Goal: Find specific page/section: Find specific page/section

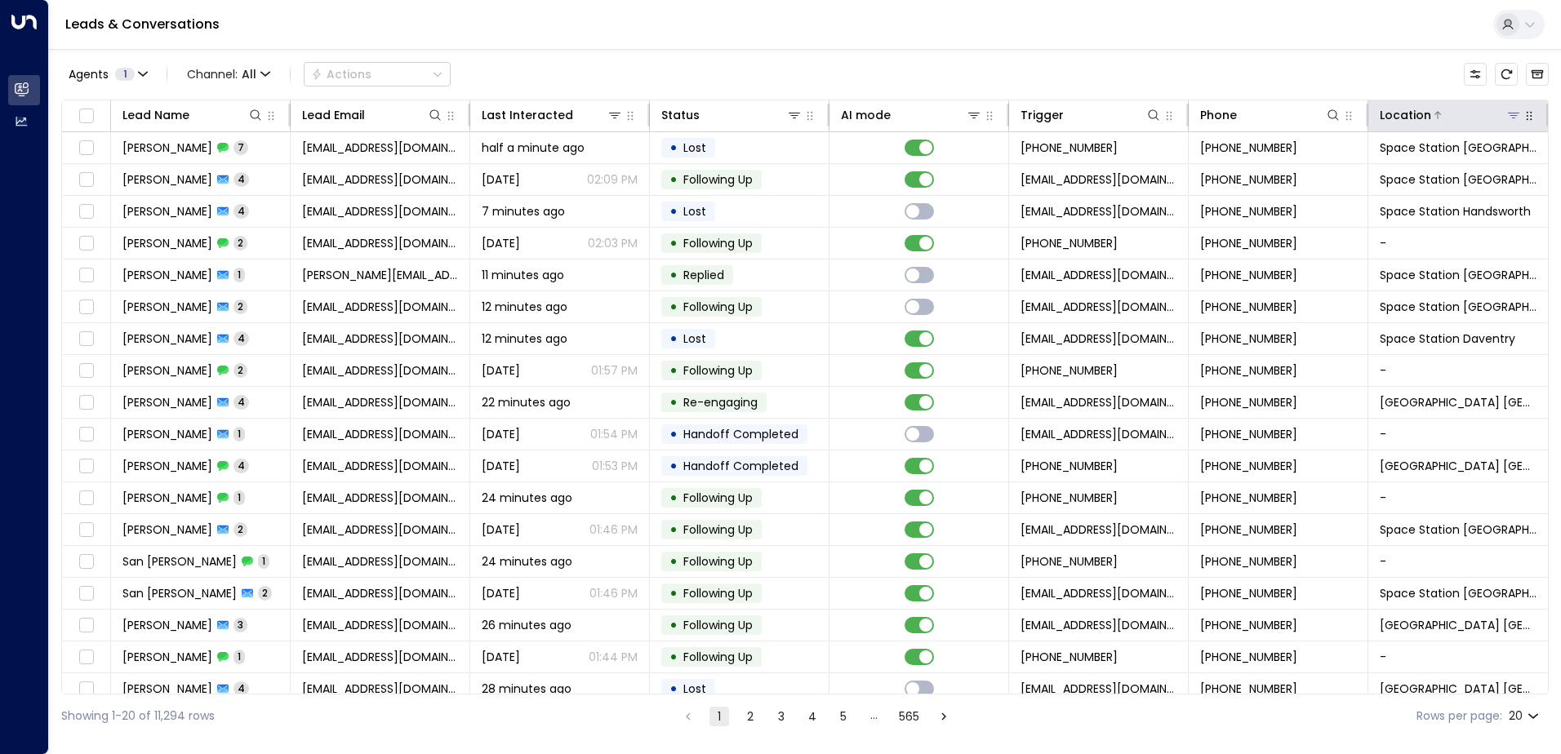
click at [1507, 111] on icon at bounding box center [1513, 115] width 13 height 13
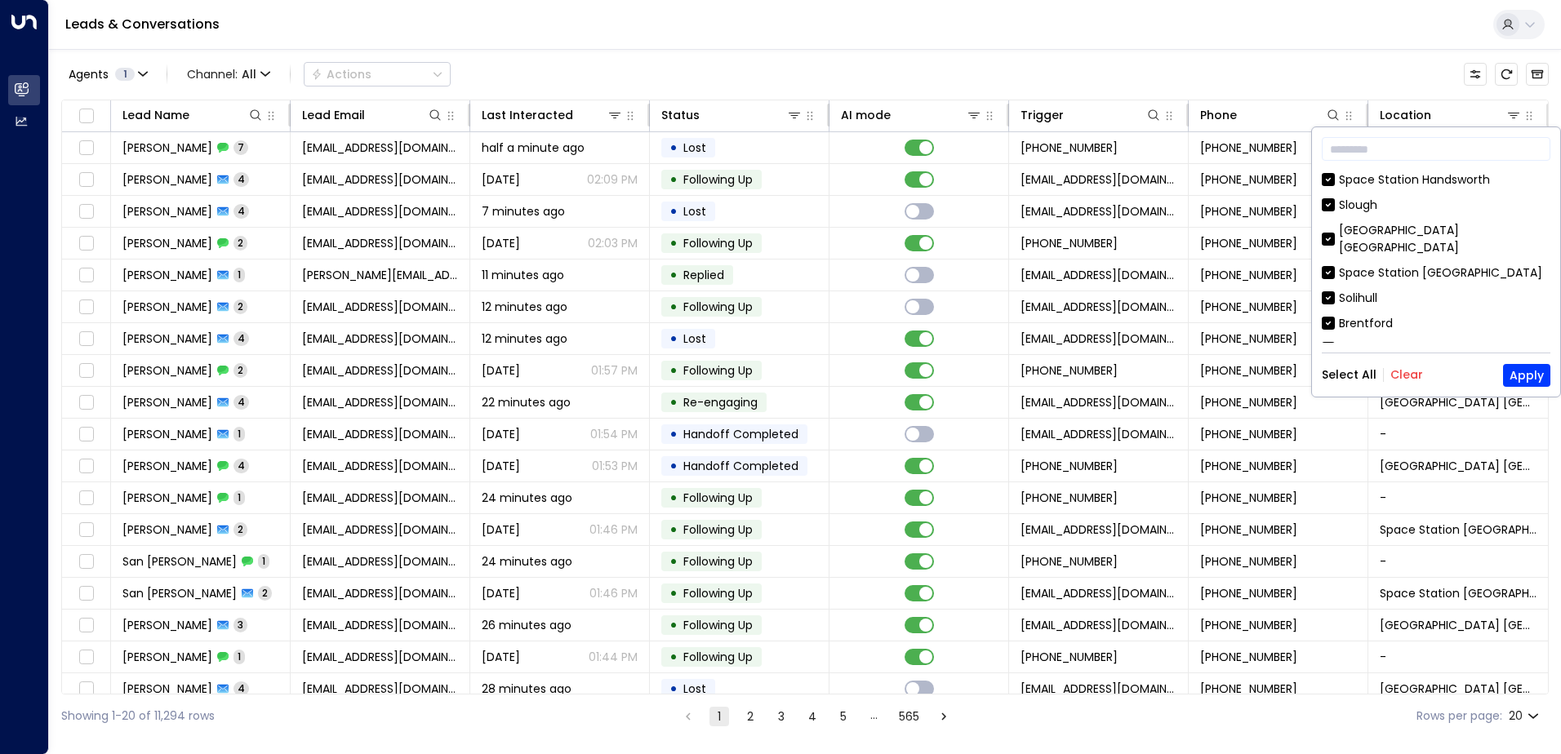
click at [1404, 371] on button "Clear" at bounding box center [1407, 374] width 33 height 13
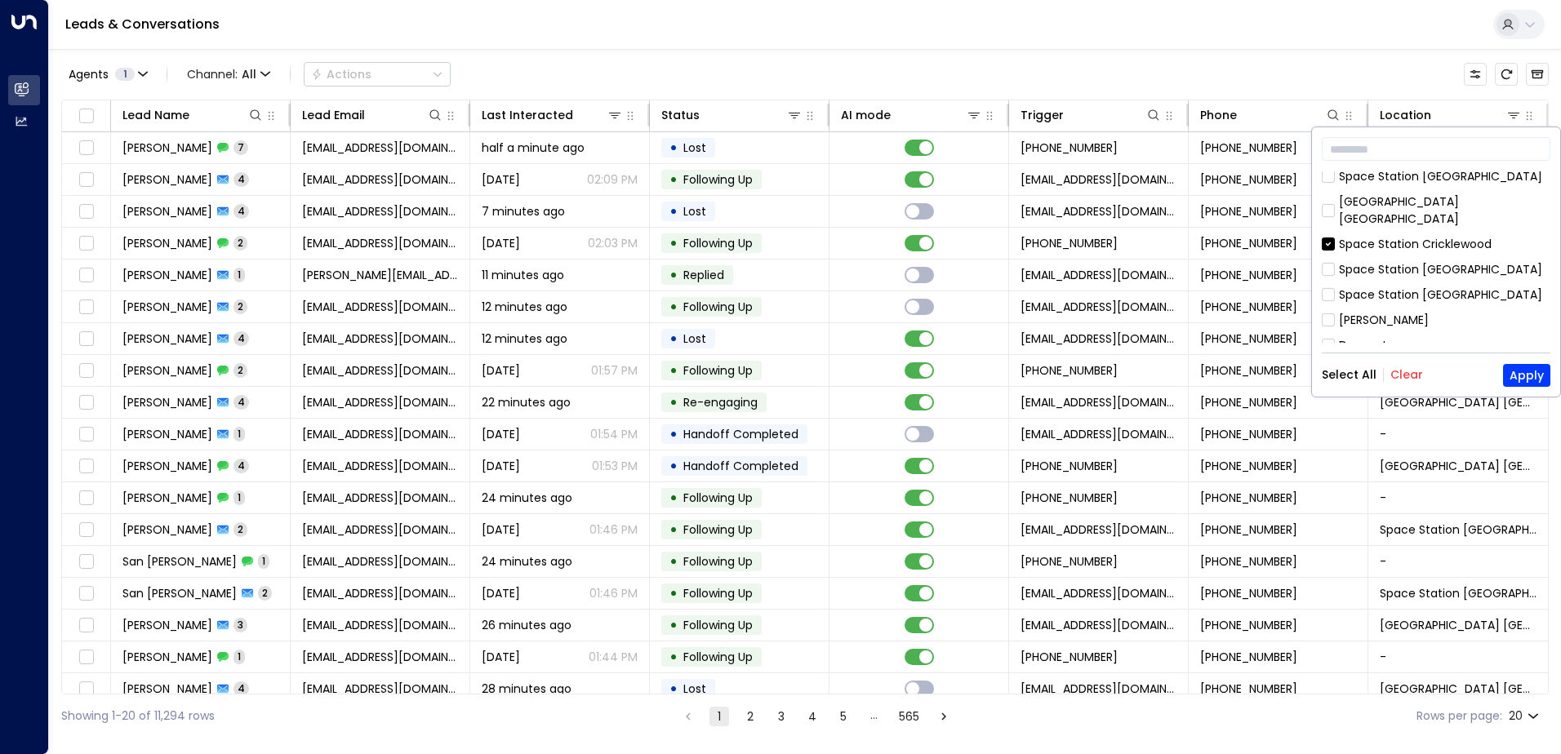
scroll to position [735, 0]
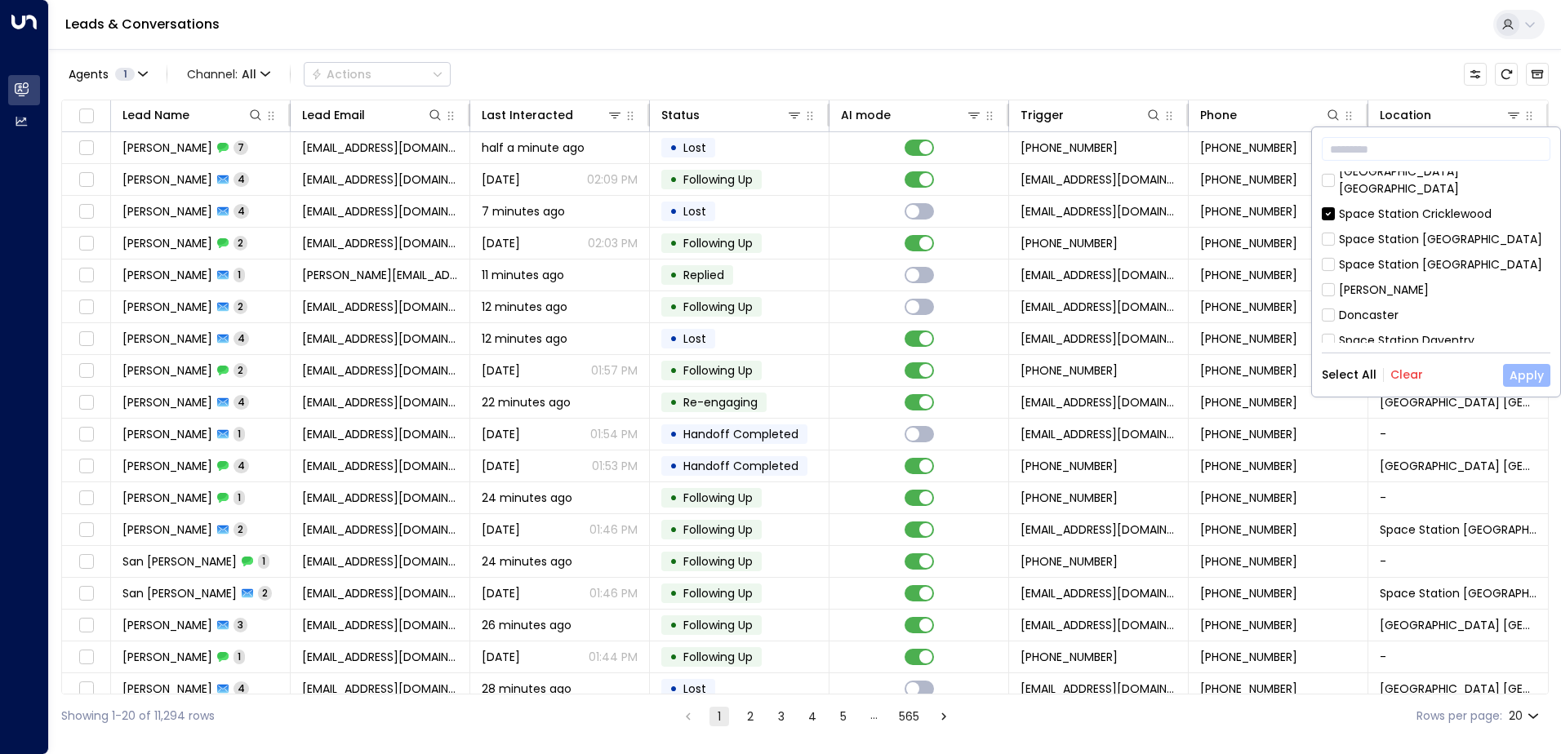
click at [1520, 376] on button "Apply" at bounding box center [1526, 375] width 47 height 23
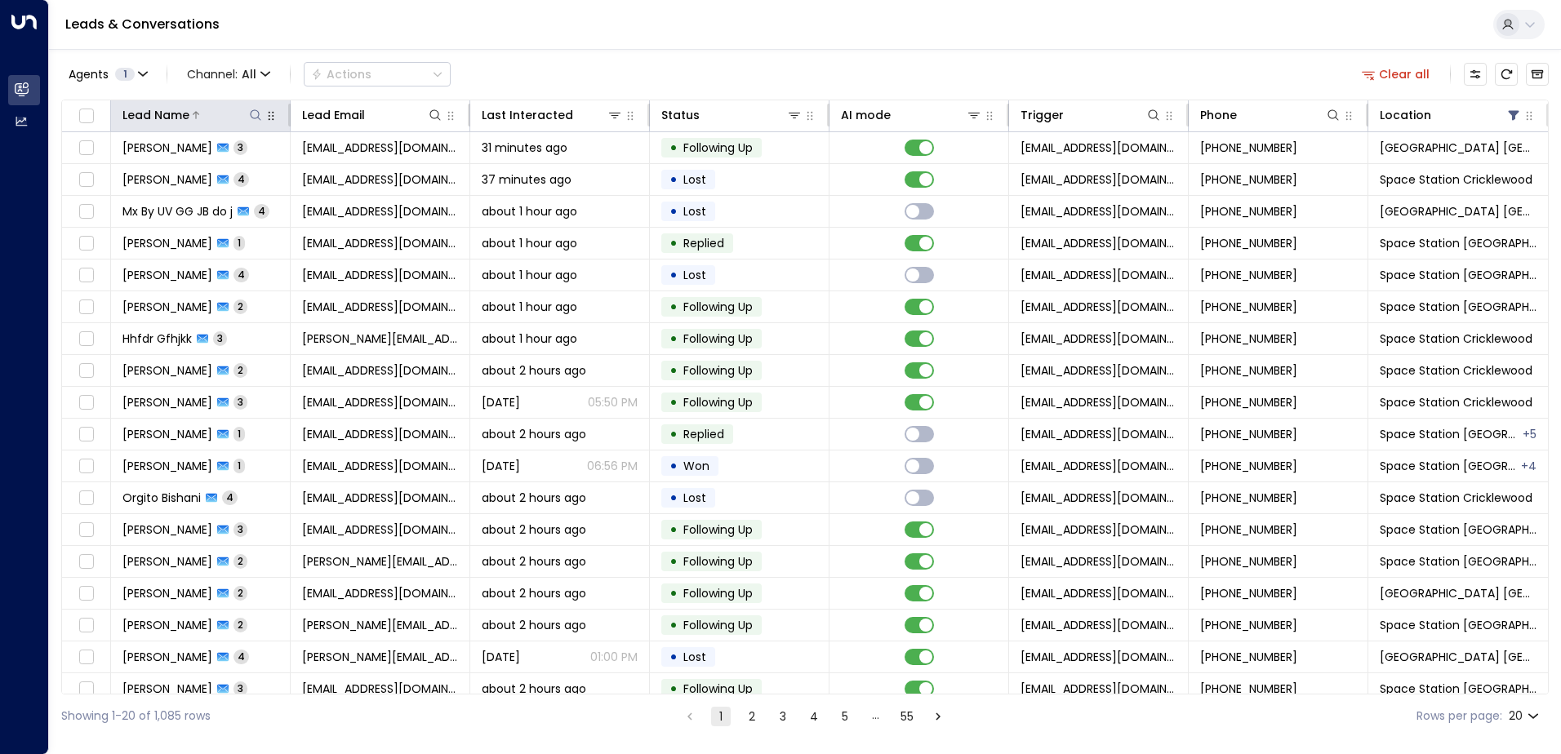
click at [247, 113] on button at bounding box center [255, 115] width 16 height 16
type input "****"
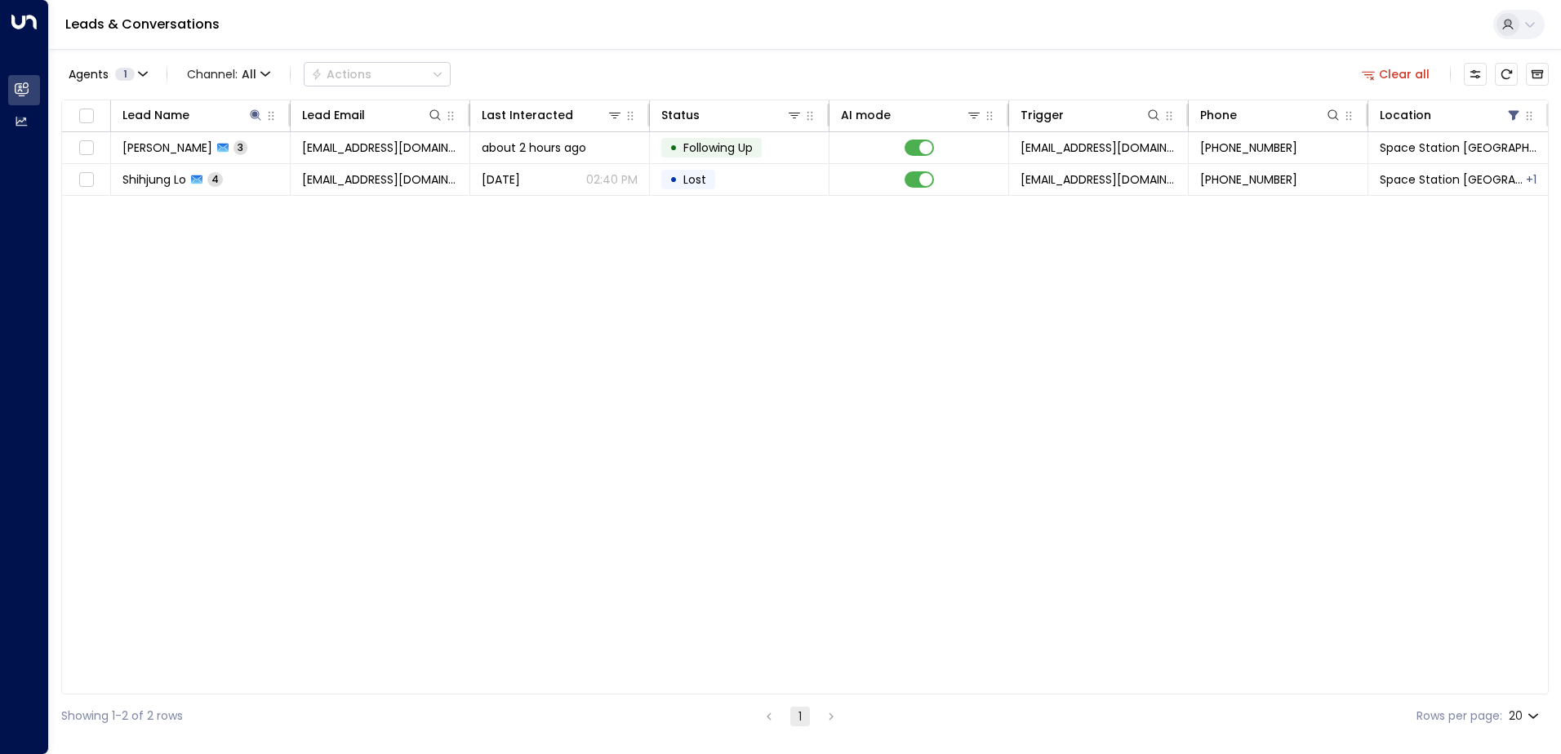
click at [655, 76] on div "Agents 1 Channel: All Actions Clear all" at bounding box center [805, 74] width 1488 height 34
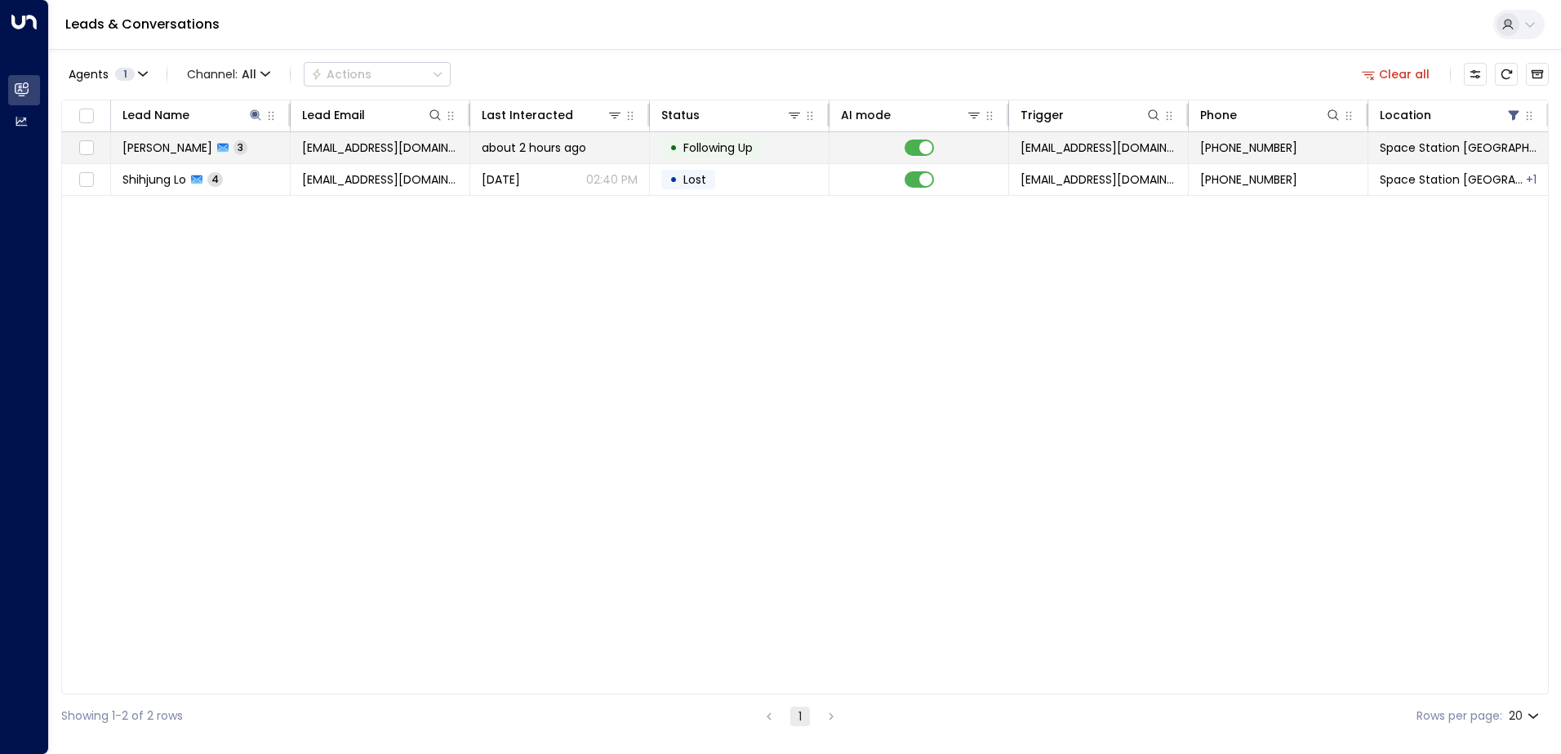
click at [238, 144] on td "[PERSON_NAME] 3" at bounding box center [201, 147] width 180 height 31
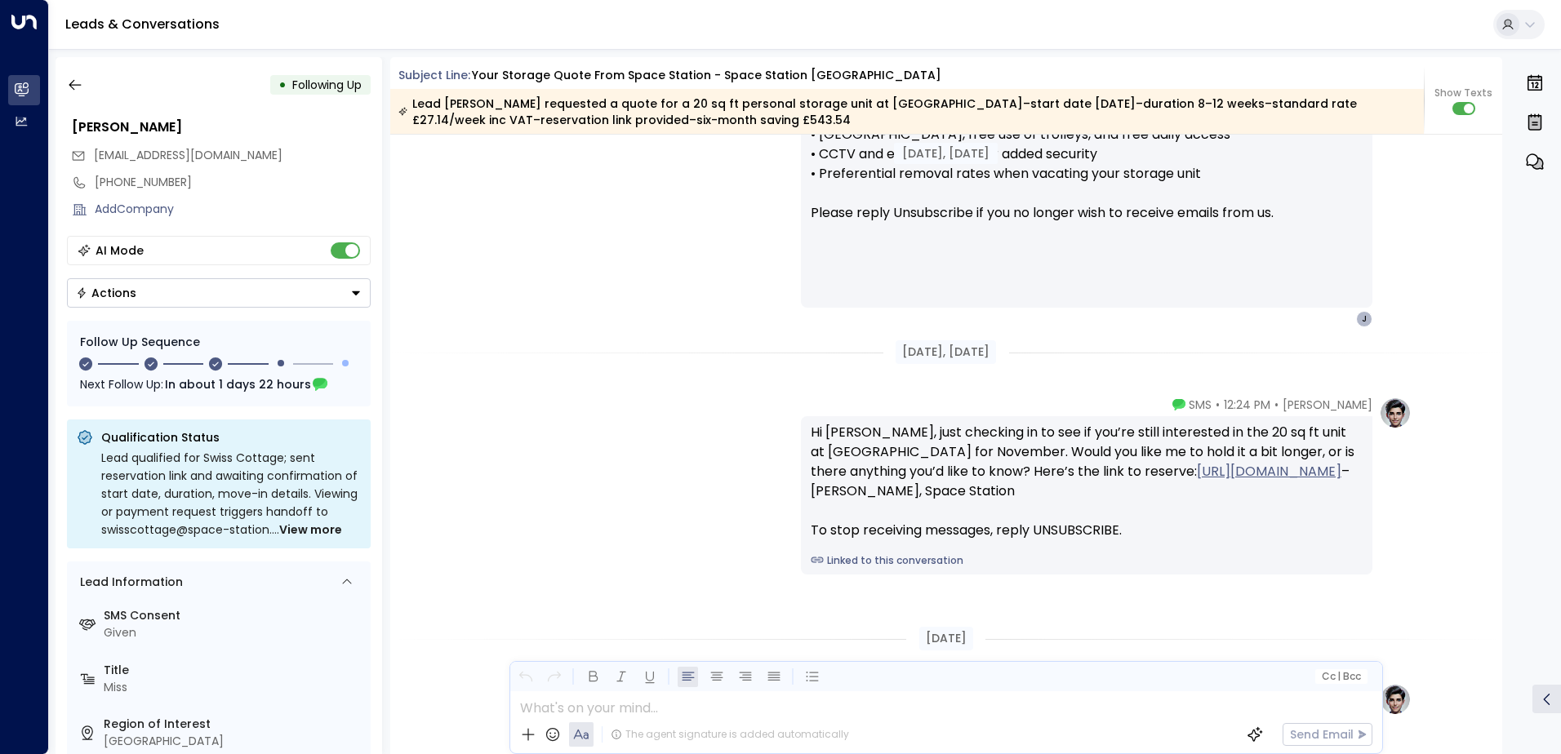
scroll to position [1609, 0]
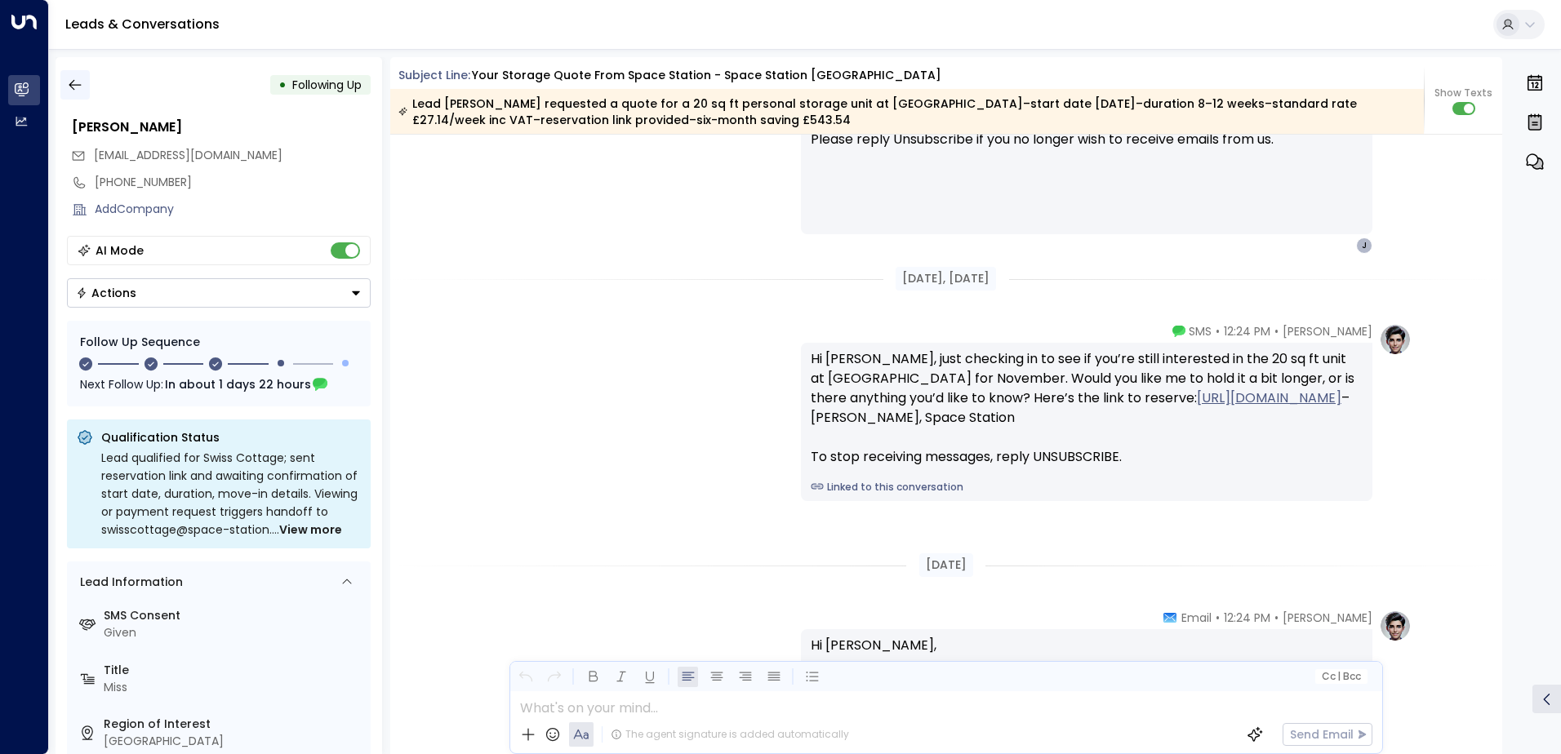
click at [79, 88] on icon "button" at bounding box center [75, 85] width 16 height 16
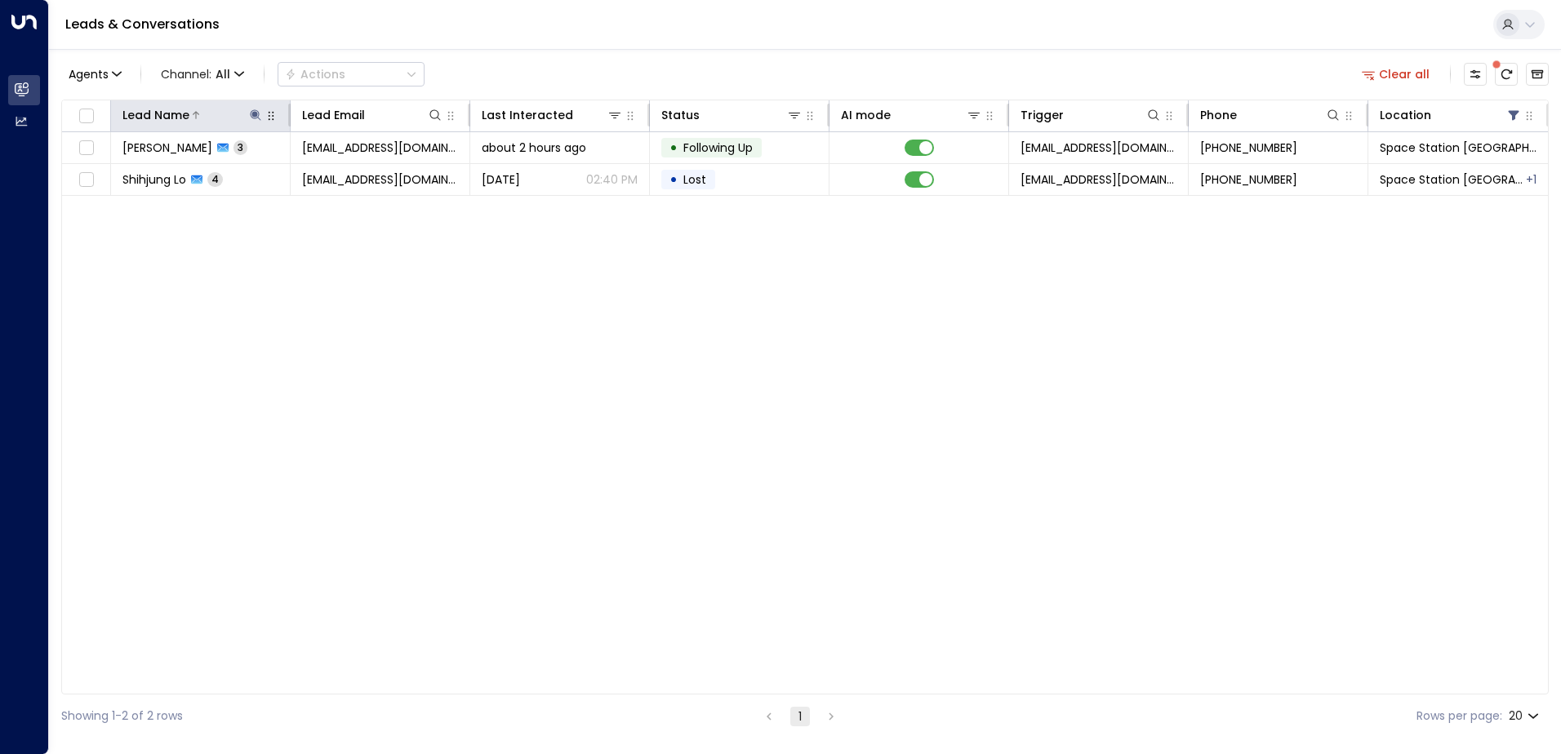
click at [254, 114] on icon at bounding box center [255, 114] width 11 height 11
click at [361, 171] on icon "button" at bounding box center [358, 174] width 11 height 11
click at [270, 172] on input "text" at bounding box center [255, 174] width 225 height 30
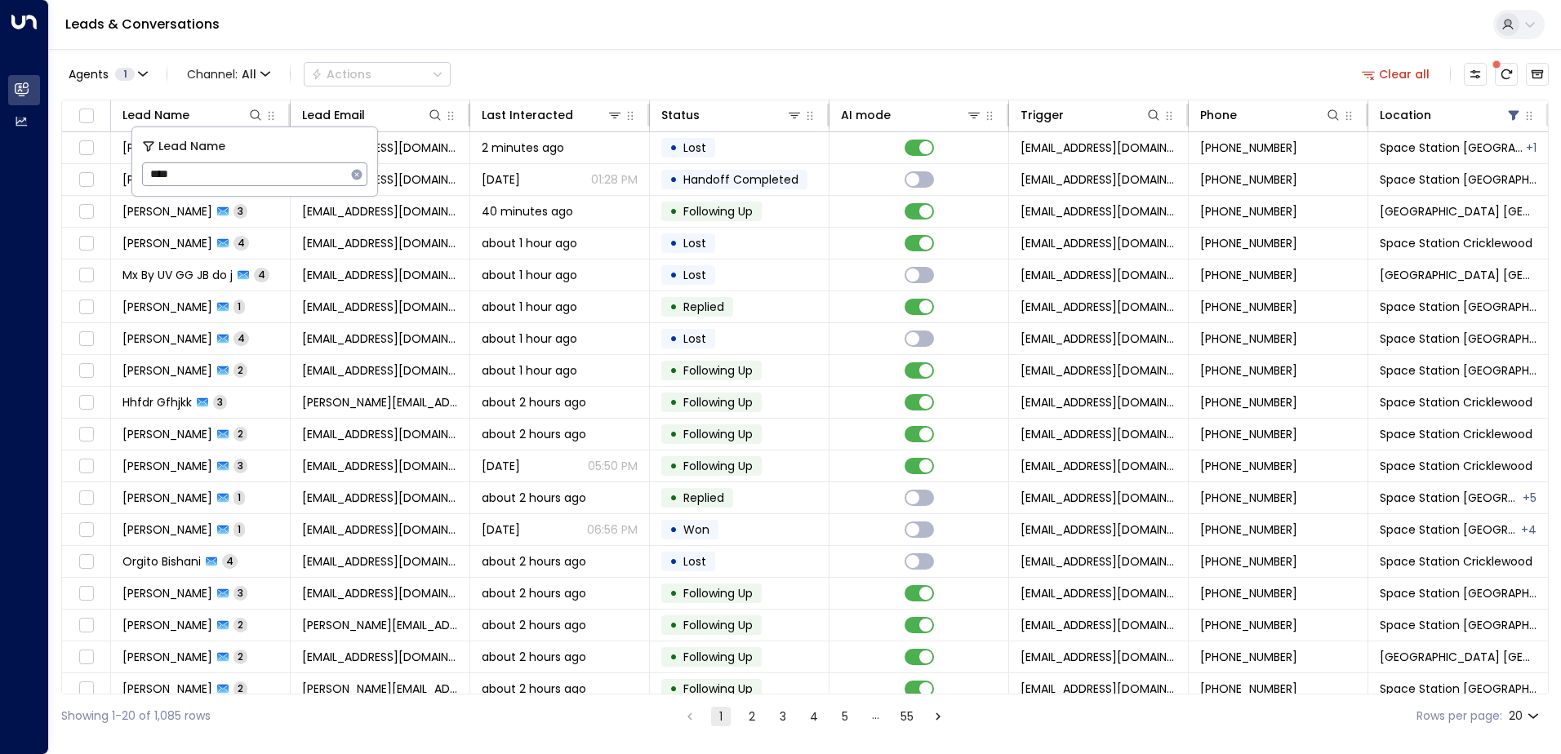
type input "*****"
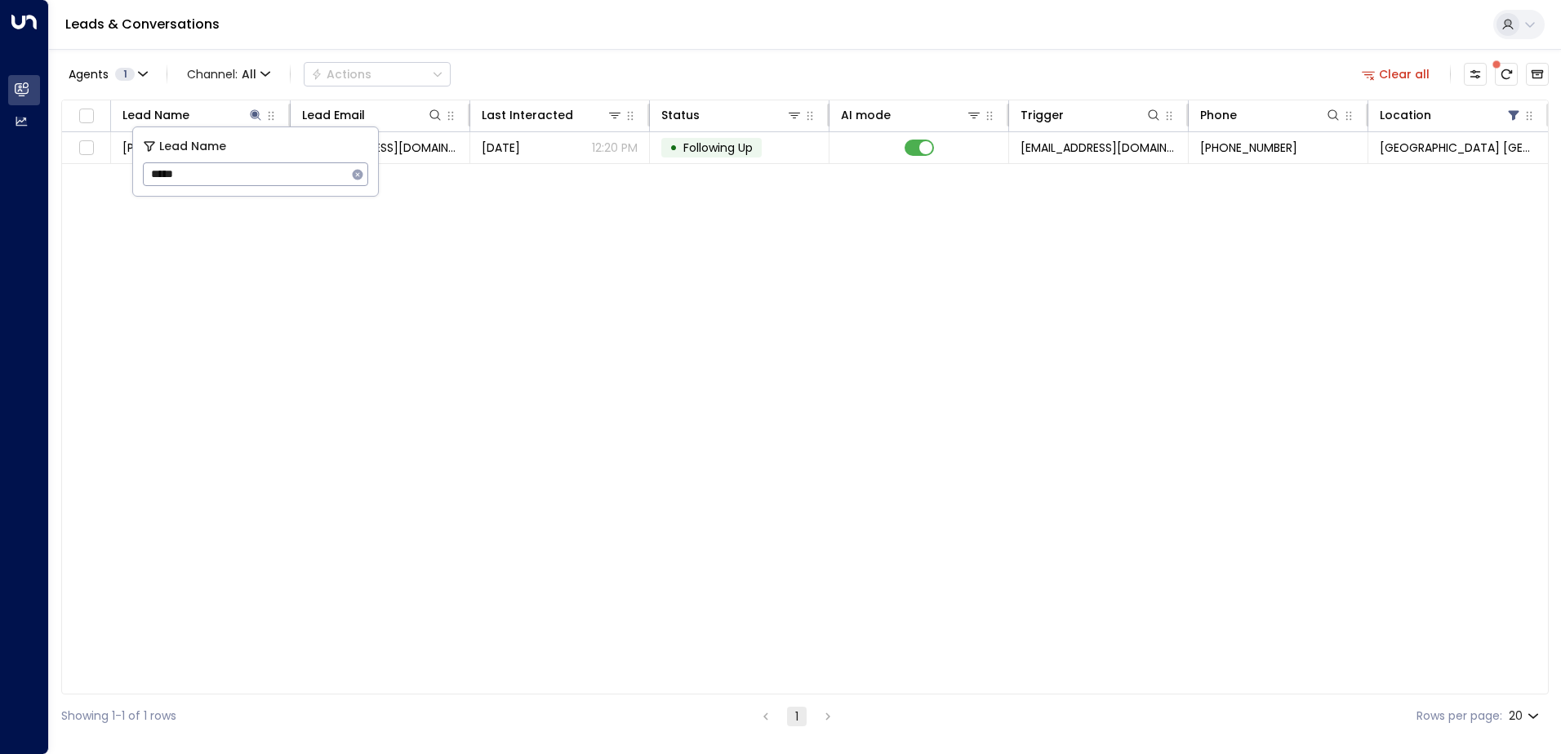
click at [651, 72] on div "Agents 1 Channel: All Actions Clear all" at bounding box center [805, 74] width 1488 height 34
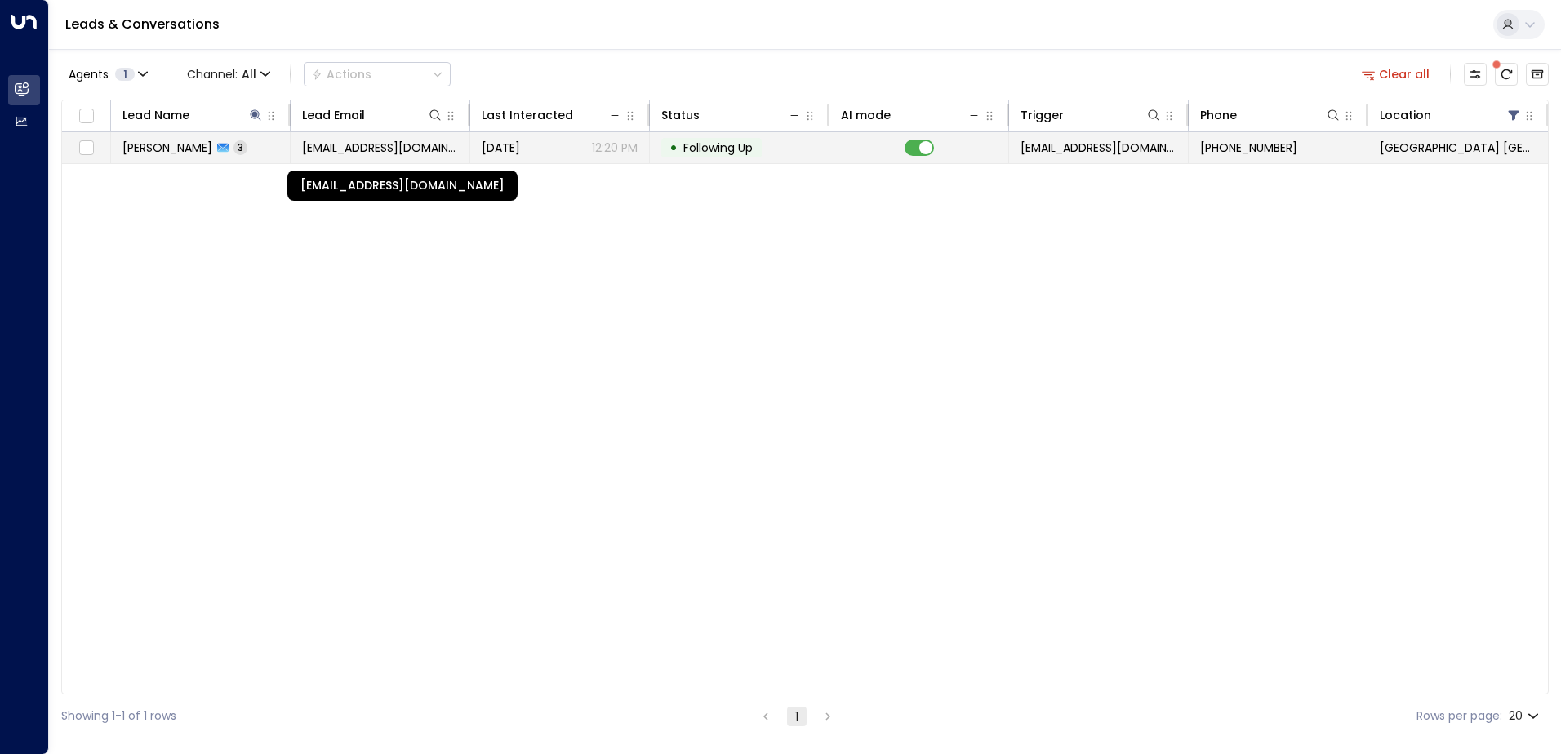
click at [383, 140] on span "[EMAIL_ADDRESS][DOMAIN_NAME]" at bounding box center [380, 148] width 156 height 16
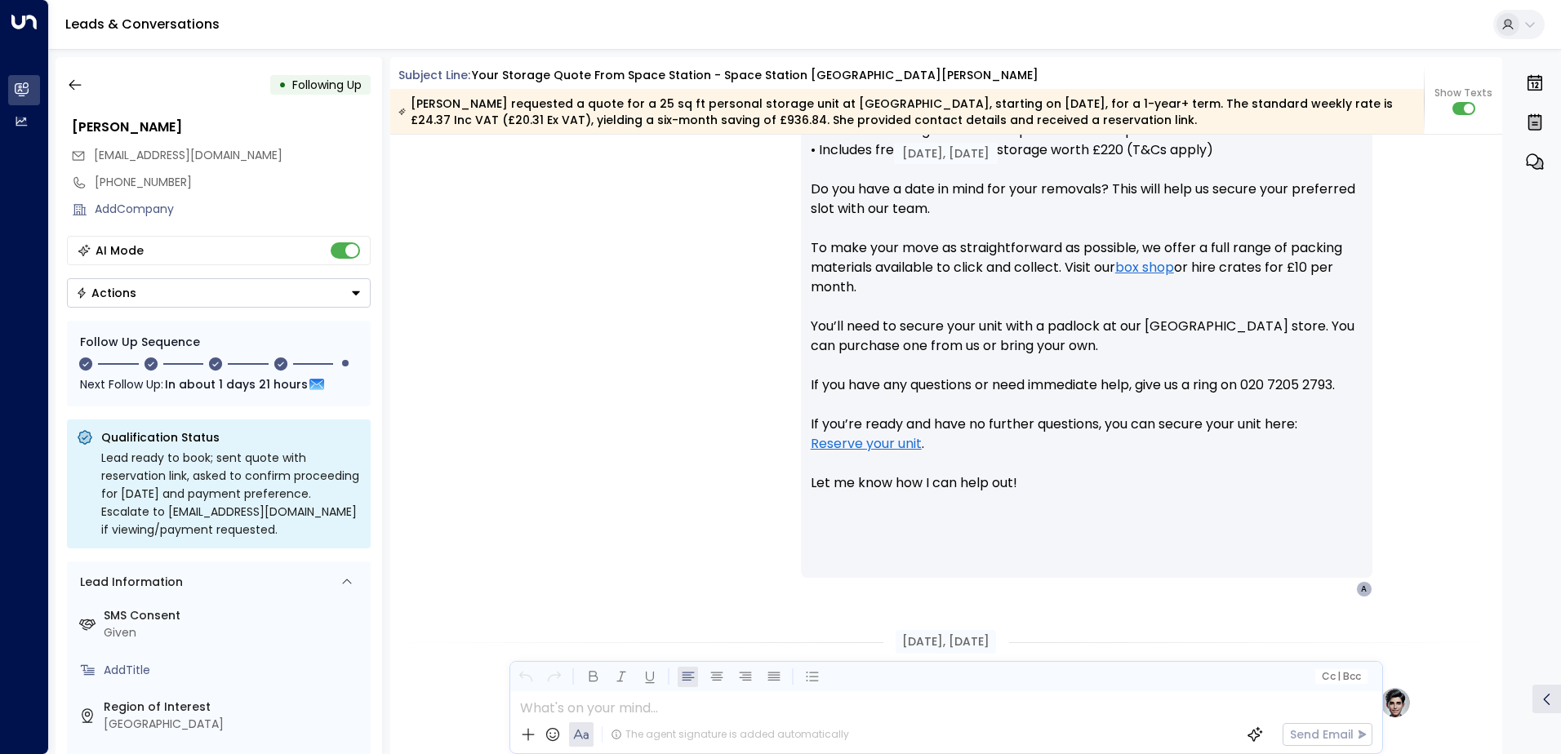
scroll to position [670, 0]
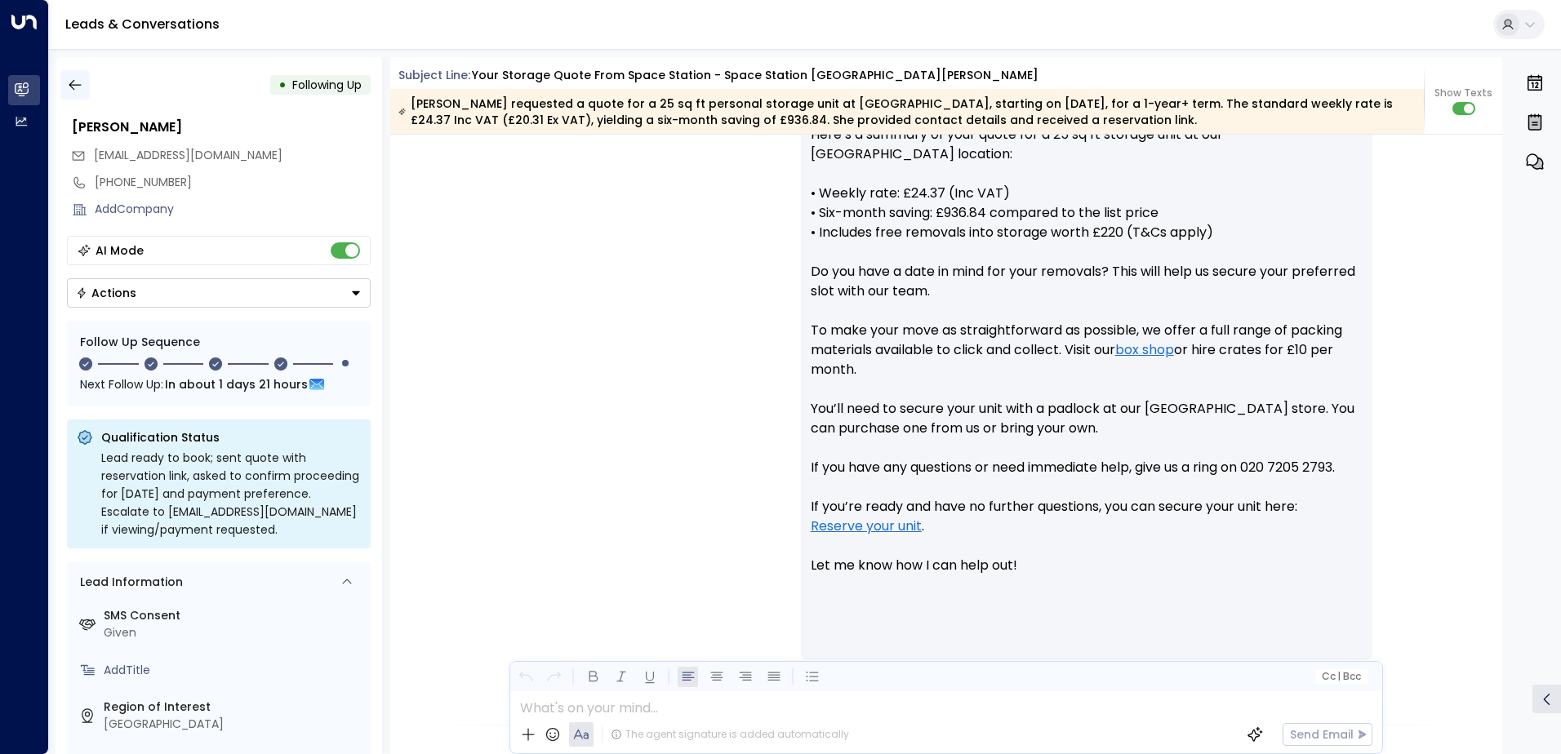
click at [75, 87] on icon "button" at bounding box center [75, 85] width 16 height 16
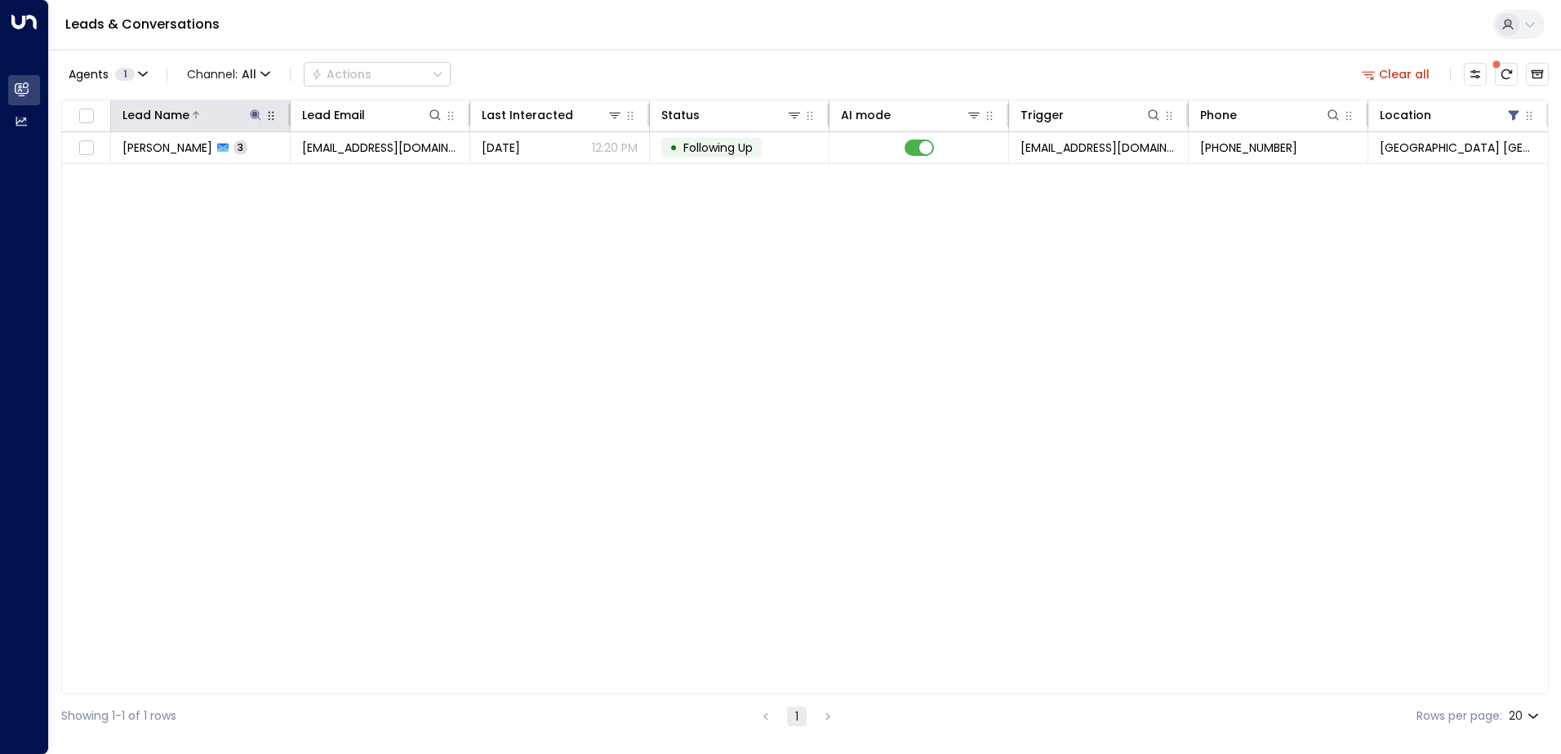
click at [256, 122] on button at bounding box center [255, 115] width 16 height 16
click at [350, 176] on button "button" at bounding box center [357, 174] width 21 height 21
click at [306, 172] on input "text" at bounding box center [255, 174] width 225 height 30
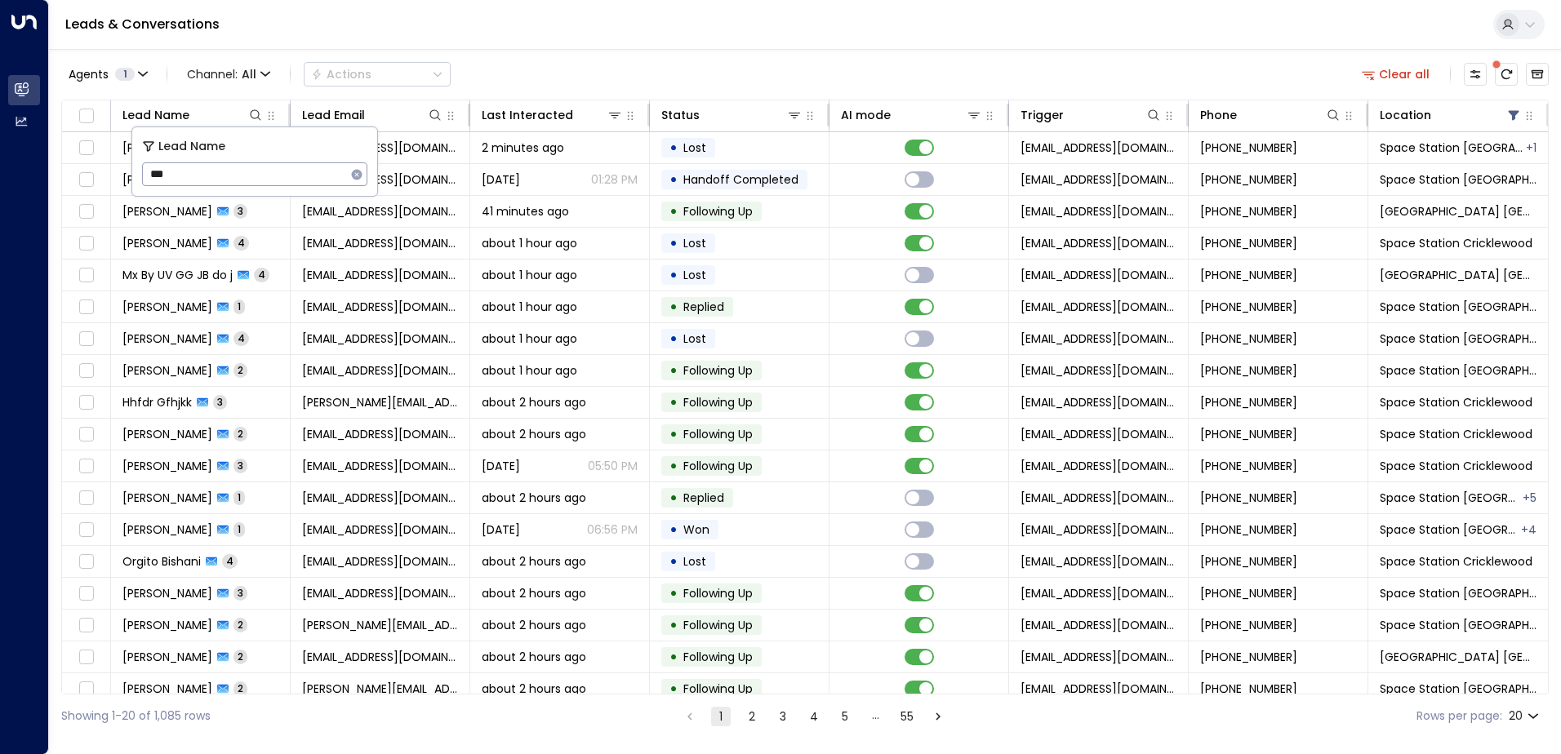
type input "***"
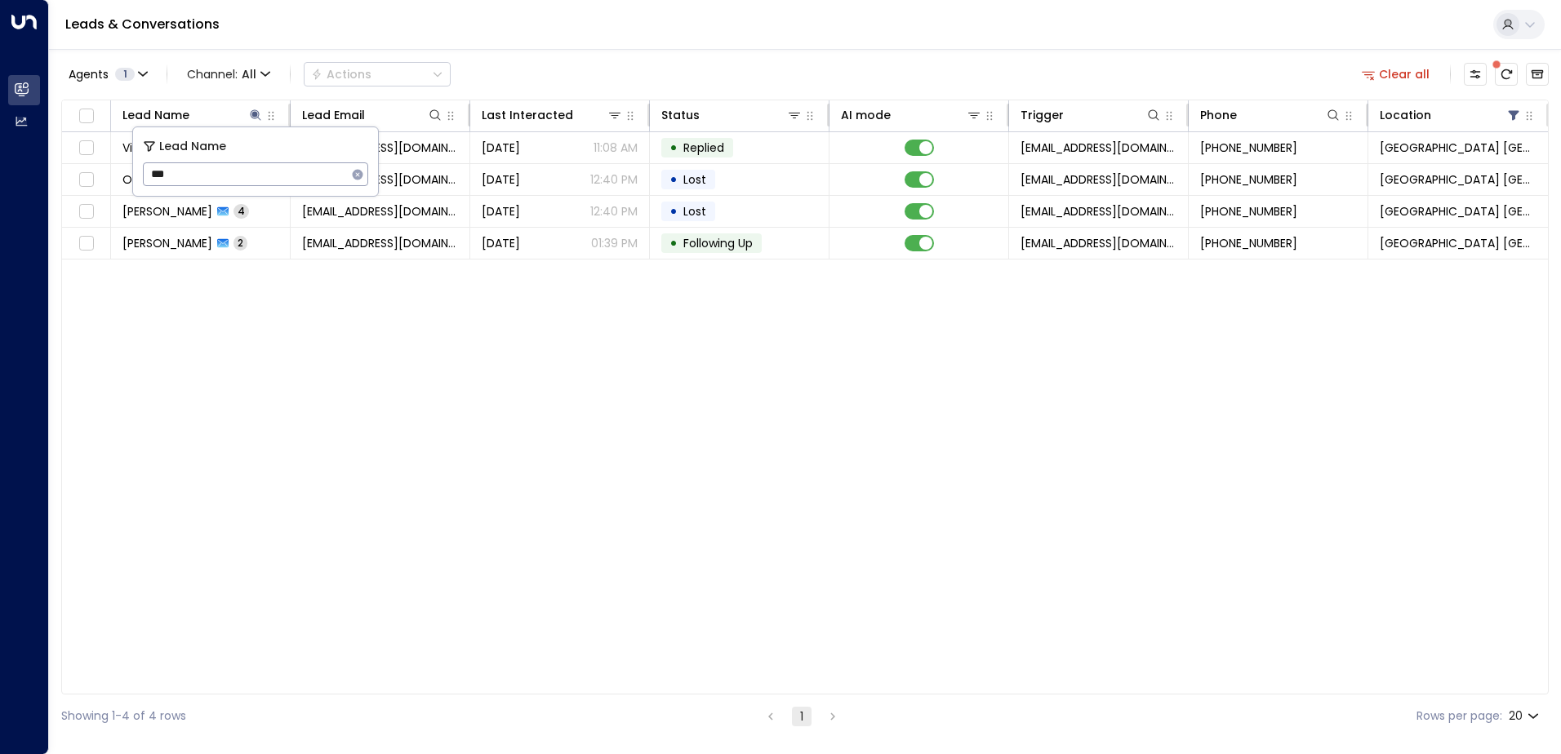
click at [607, 44] on div "Leads & Conversations" at bounding box center [805, 25] width 1512 height 50
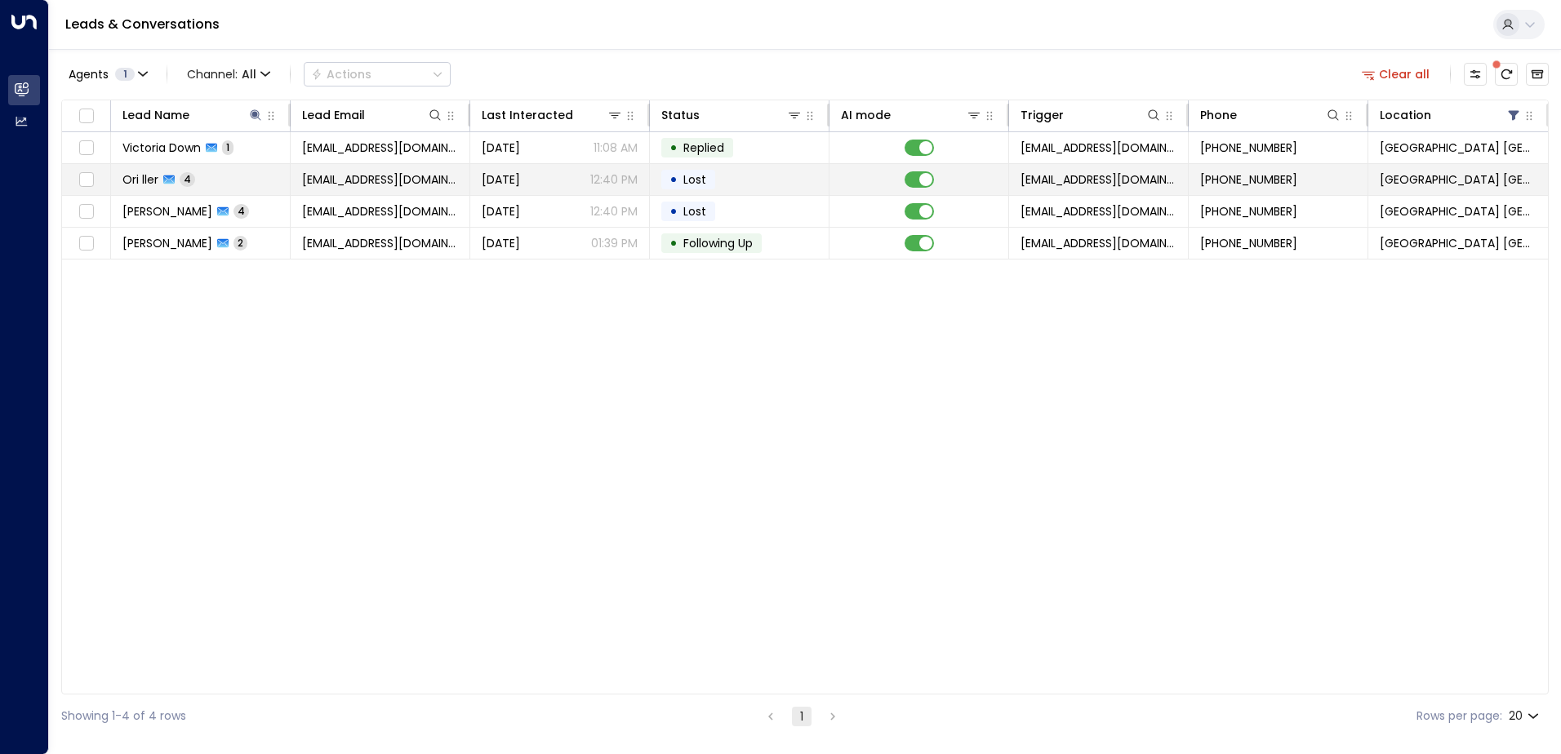
click at [260, 190] on td "Ori ller 4" at bounding box center [201, 179] width 180 height 31
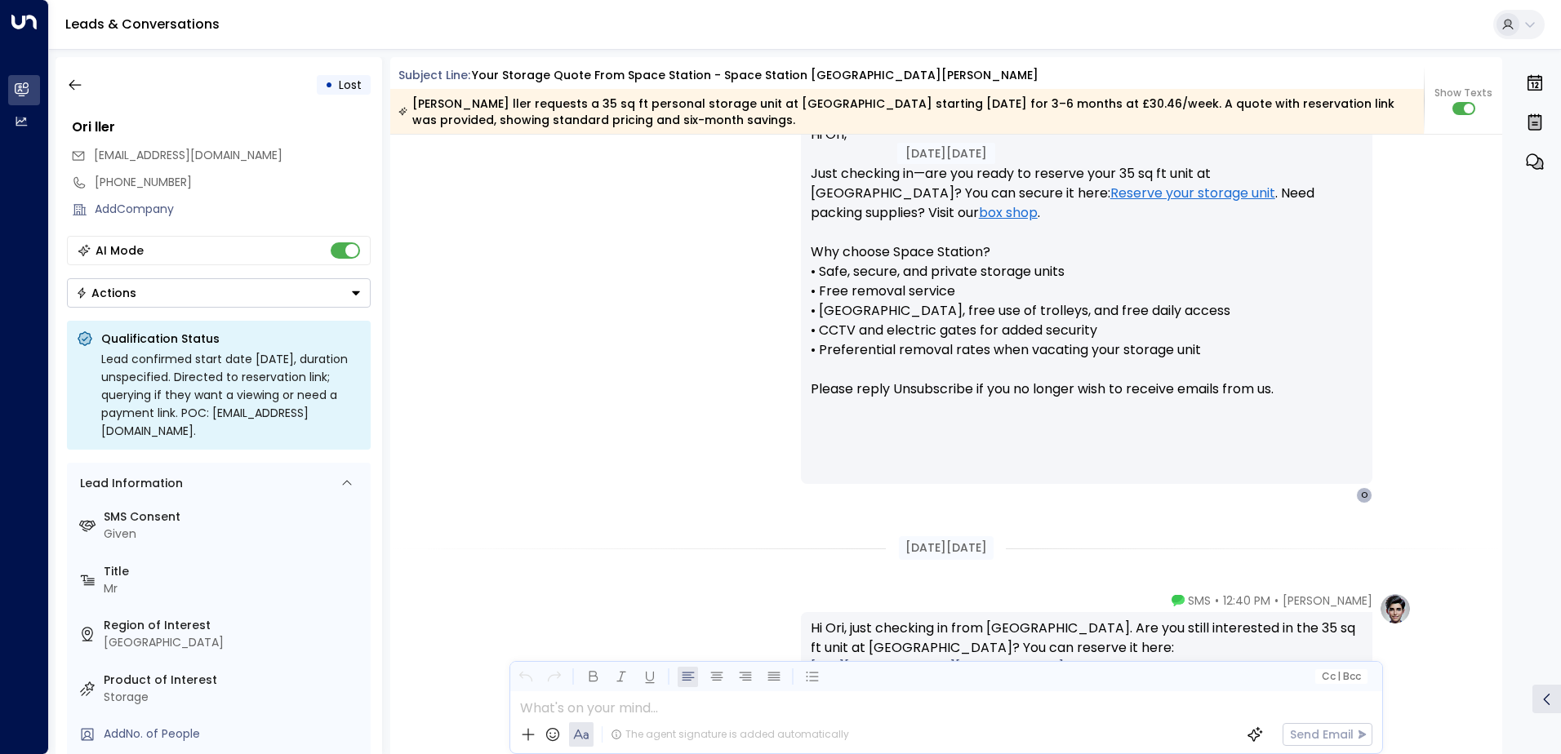
scroll to position [1093, 0]
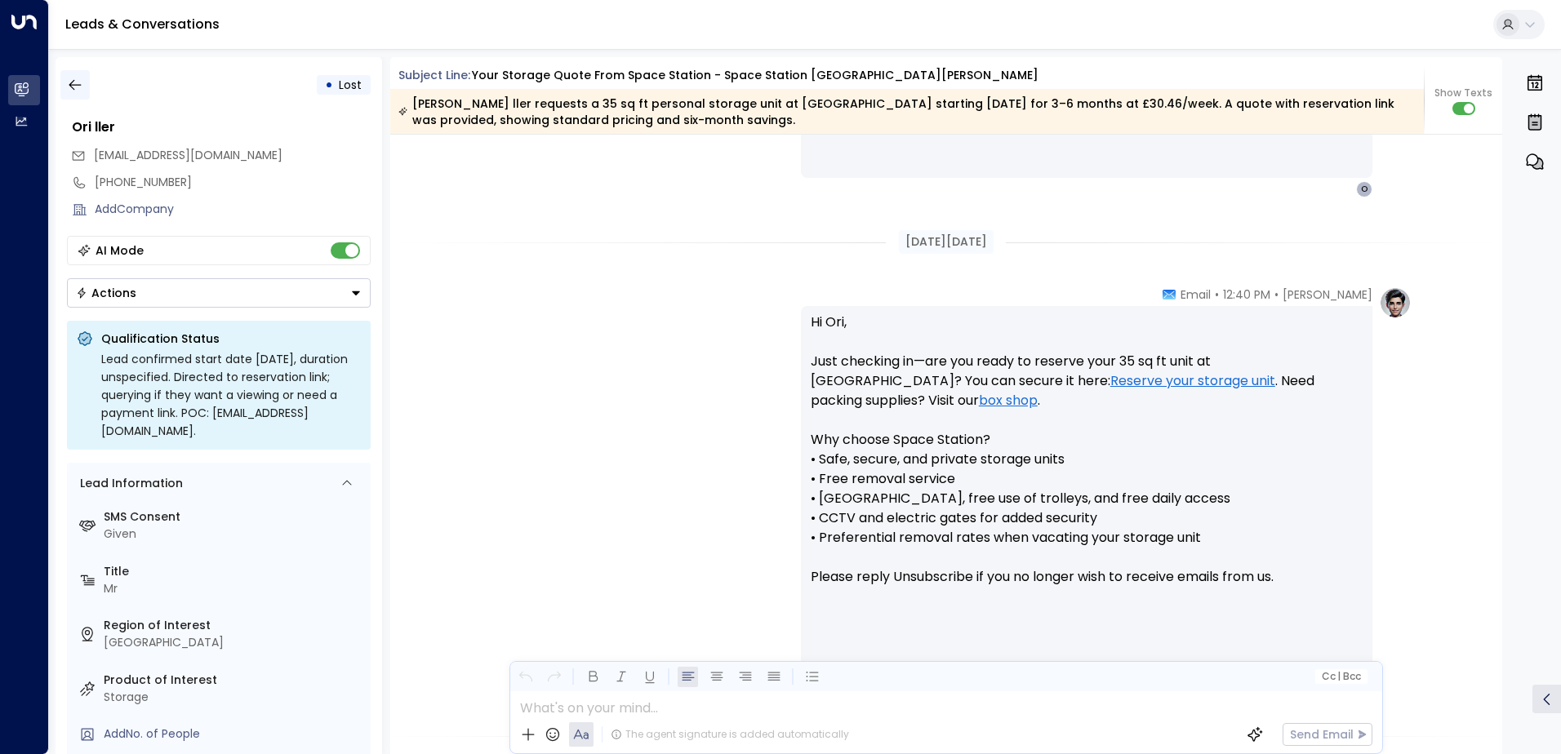
click at [77, 82] on icon "button" at bounding box center [75, 85] width 16 height 16
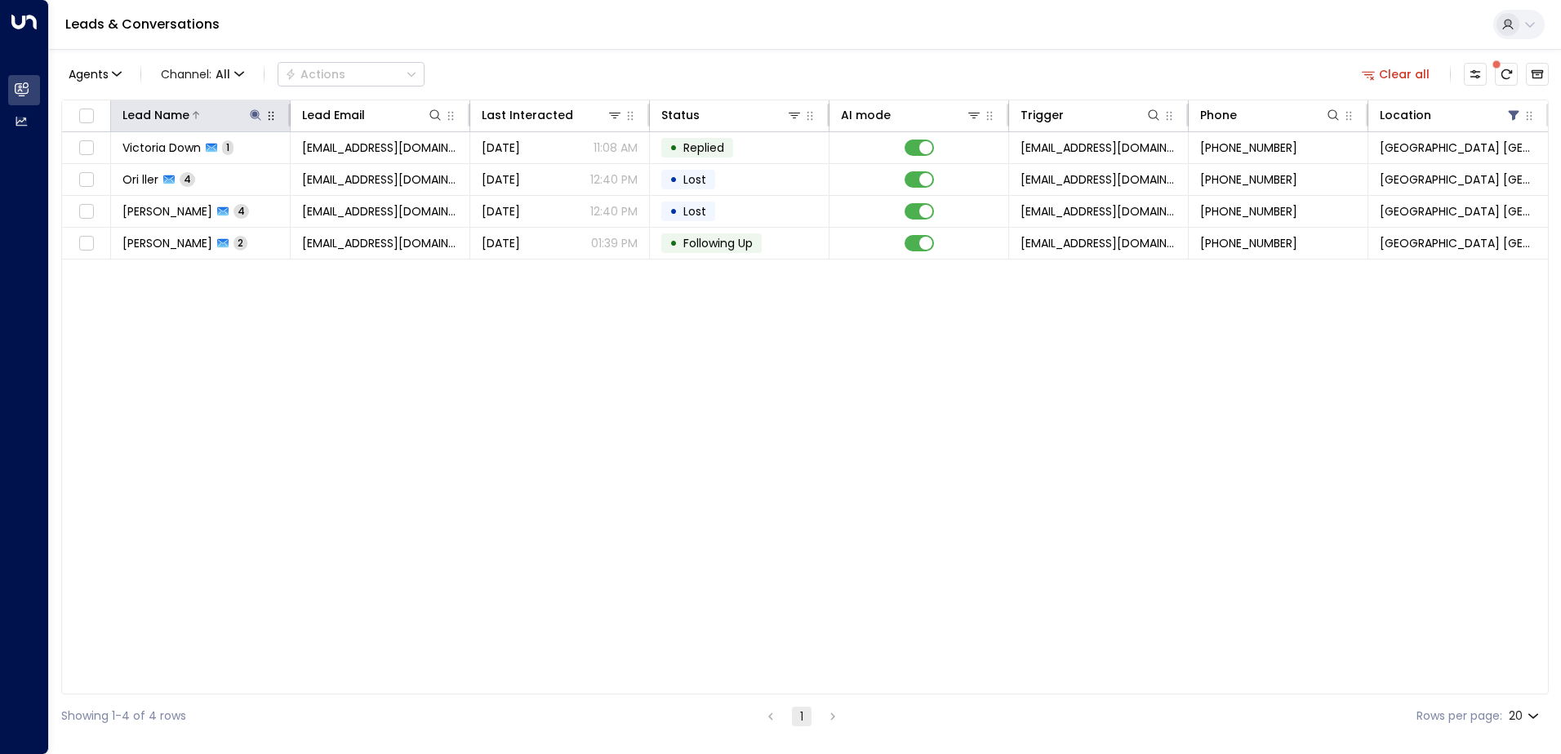
click at [254, 116] on icon at bounding box center [255, 114] width 11 height 11
click at [358, 176] on icon "button" at bounding box center [358, 174] width 11 height 11
click at [281, 178] on input "text" at bounding box center [255, 174] width 225 height 30
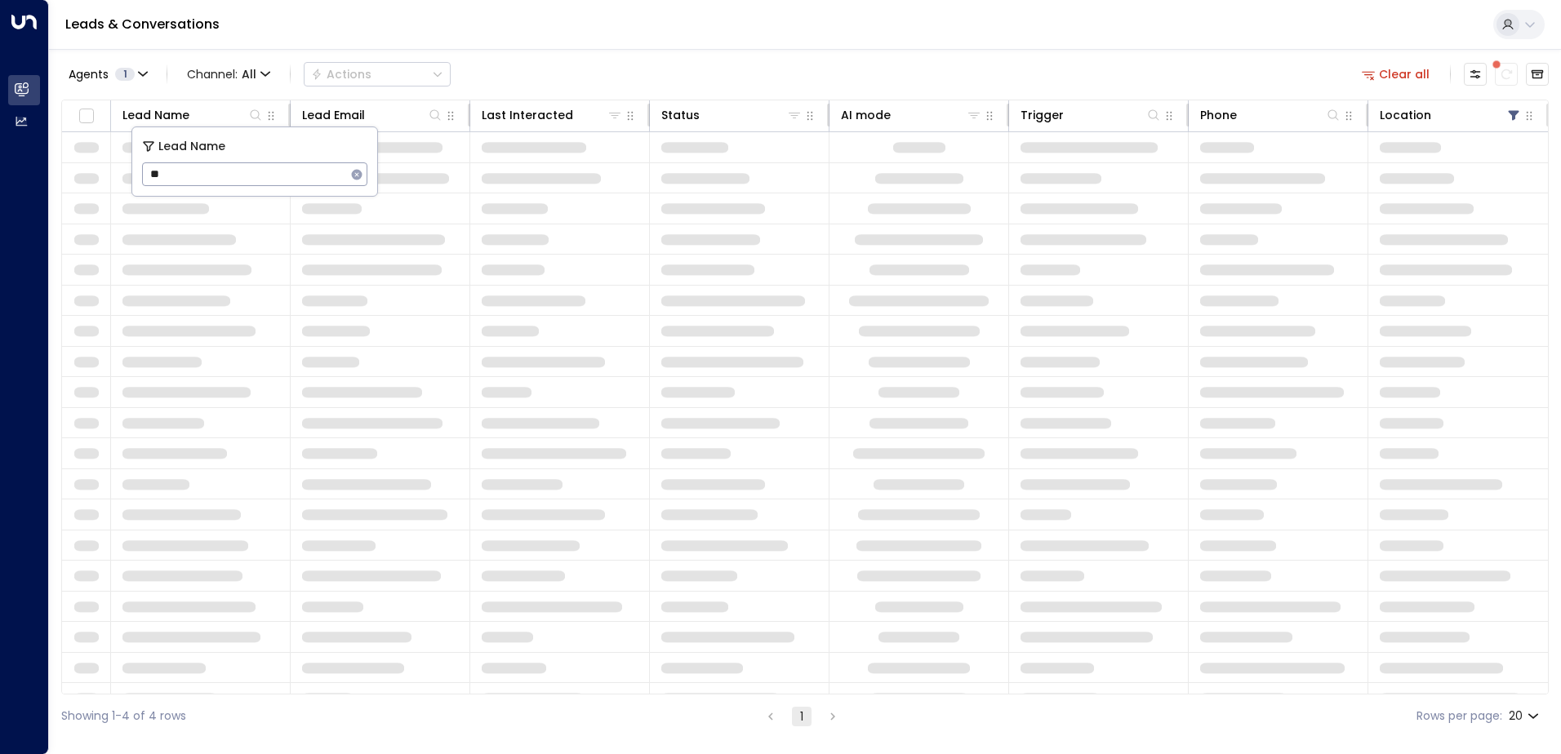
type input "***"
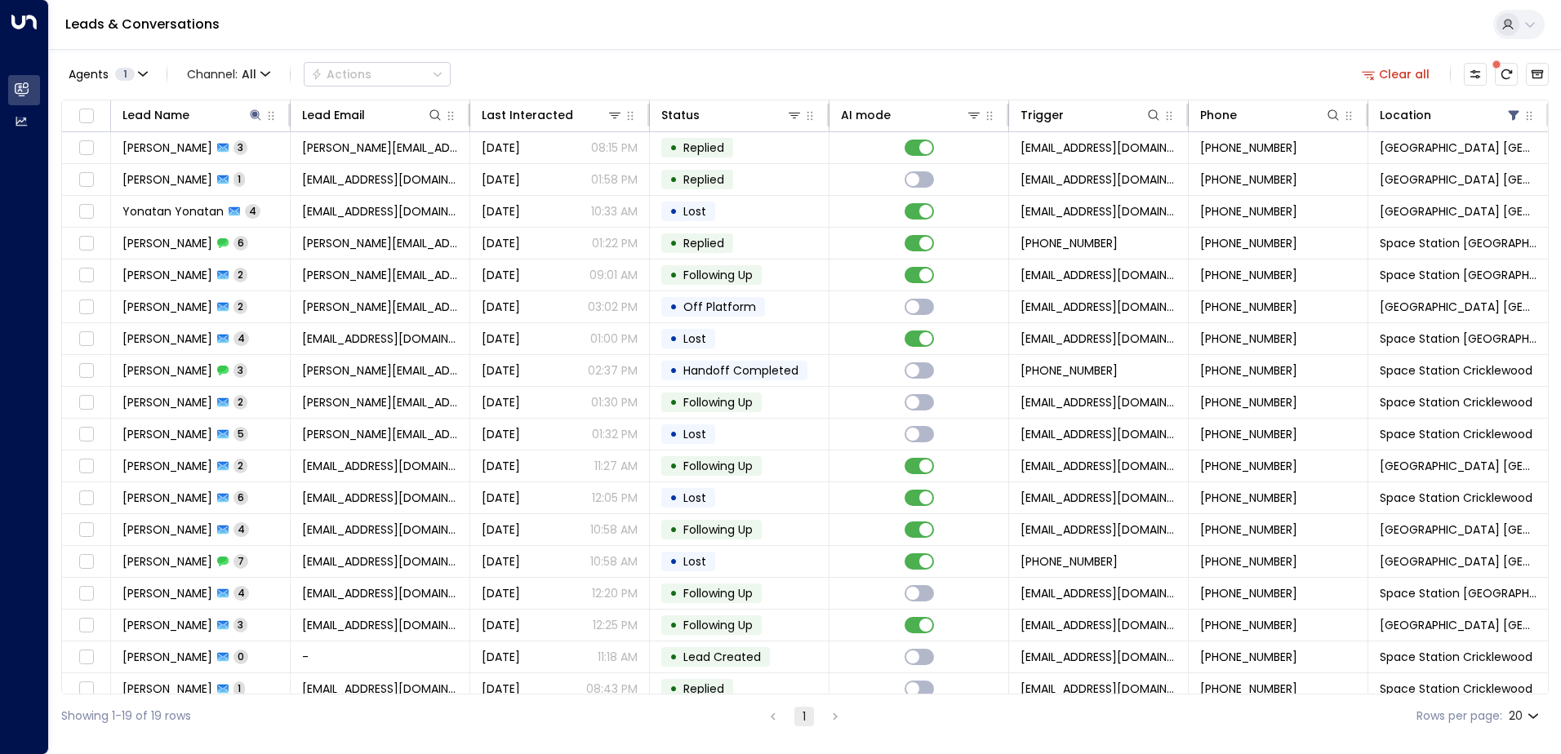
click at [620, 33] on div "Leads & Conversations" at bounding box center [805, 25] width 1512 height 50
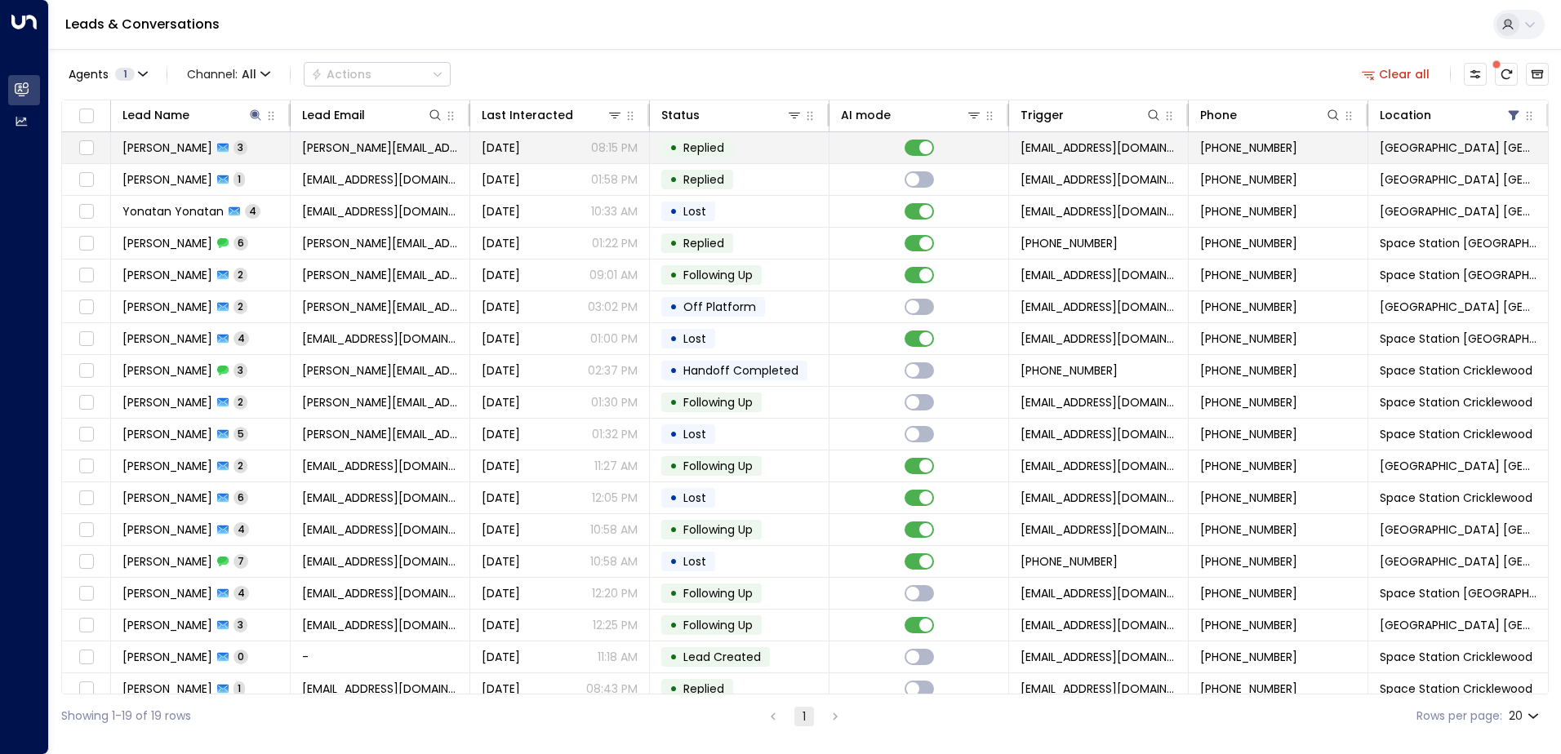
click at [208, 153] on span "[PERSON_NAME]" at bounding box center [167, 148] width 90 height 16
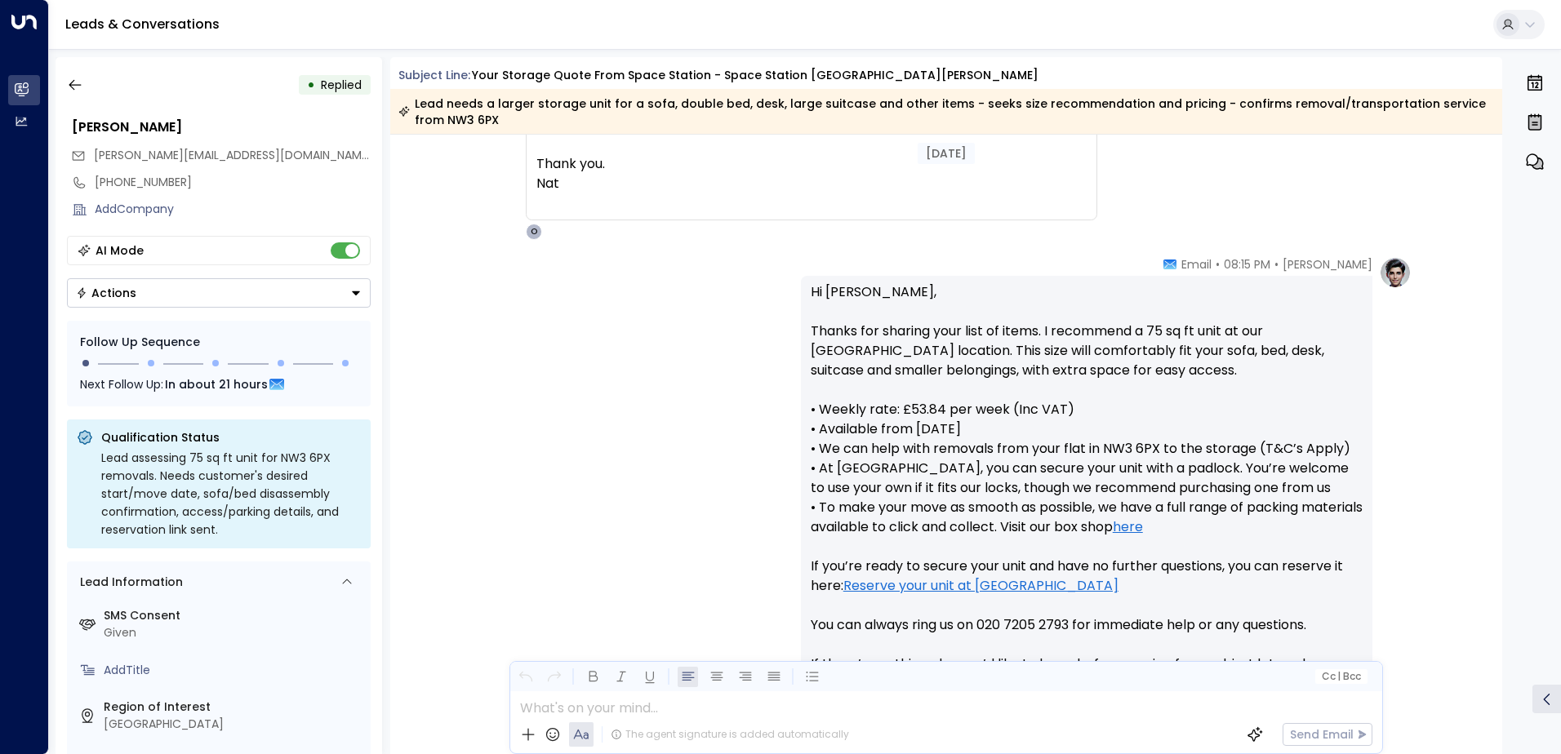
scroll to position [1756, 0]
